Goal: Task Accomplishment & Management: Manage account settings

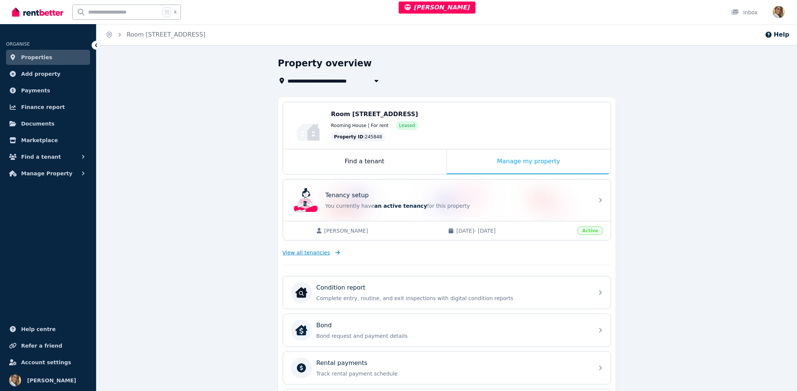
click at [306, 254] on span "View all tenancies" at bounding box center [306, 253] width 47 height 8
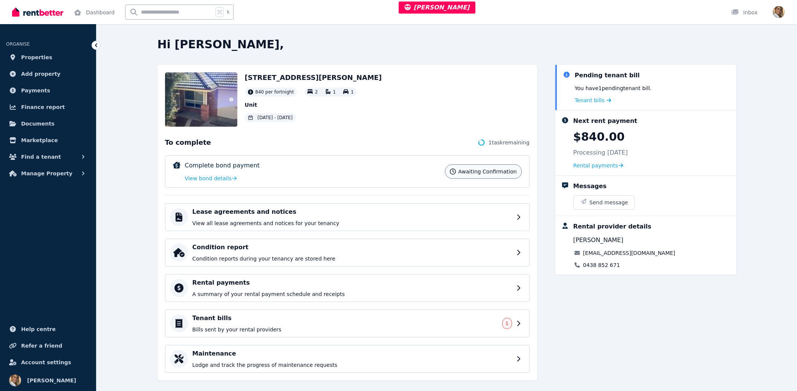
click at [678, 317] on div "Pending tenant bill You have 1 pending tenant bill . Tenant bills Next rent pay…" at bounding box center [645, 226] width 181 height 323
click at [783, 11] on img "button" at bounding box center [779, 12] width 12 height 12
click at [746, 82] on link "Account" at bounding box center [735, 80] width 46 height 14
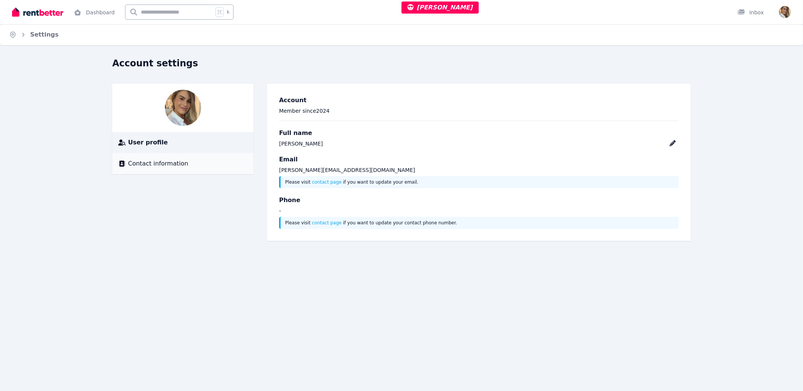
click at [196, 167] on div "Contact information" at bounding box center [182, 163] width 129 height 9
